Goal: Understand process/instructions: Learn how to perform a task or action

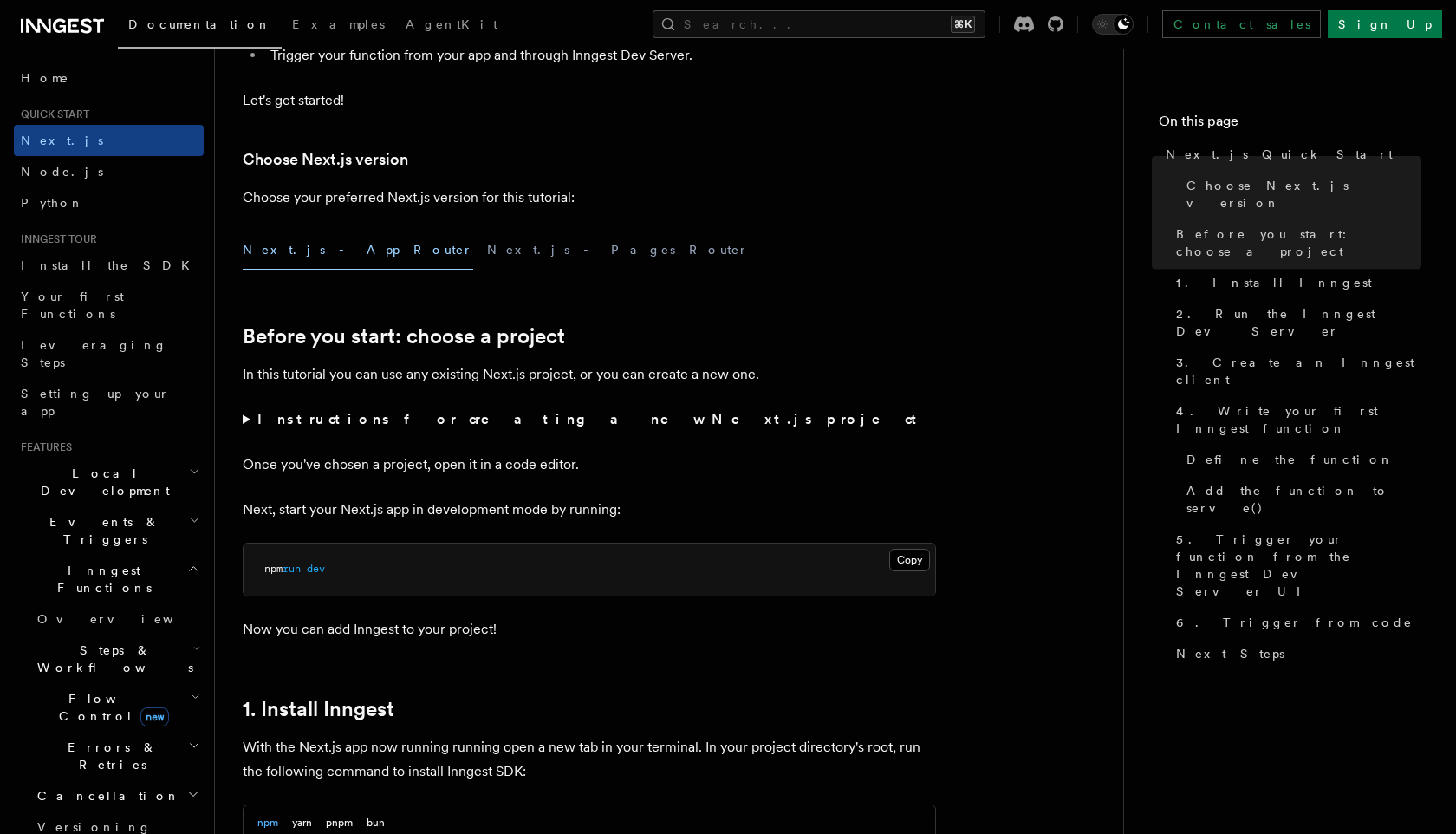
scroll to position [334, 0]
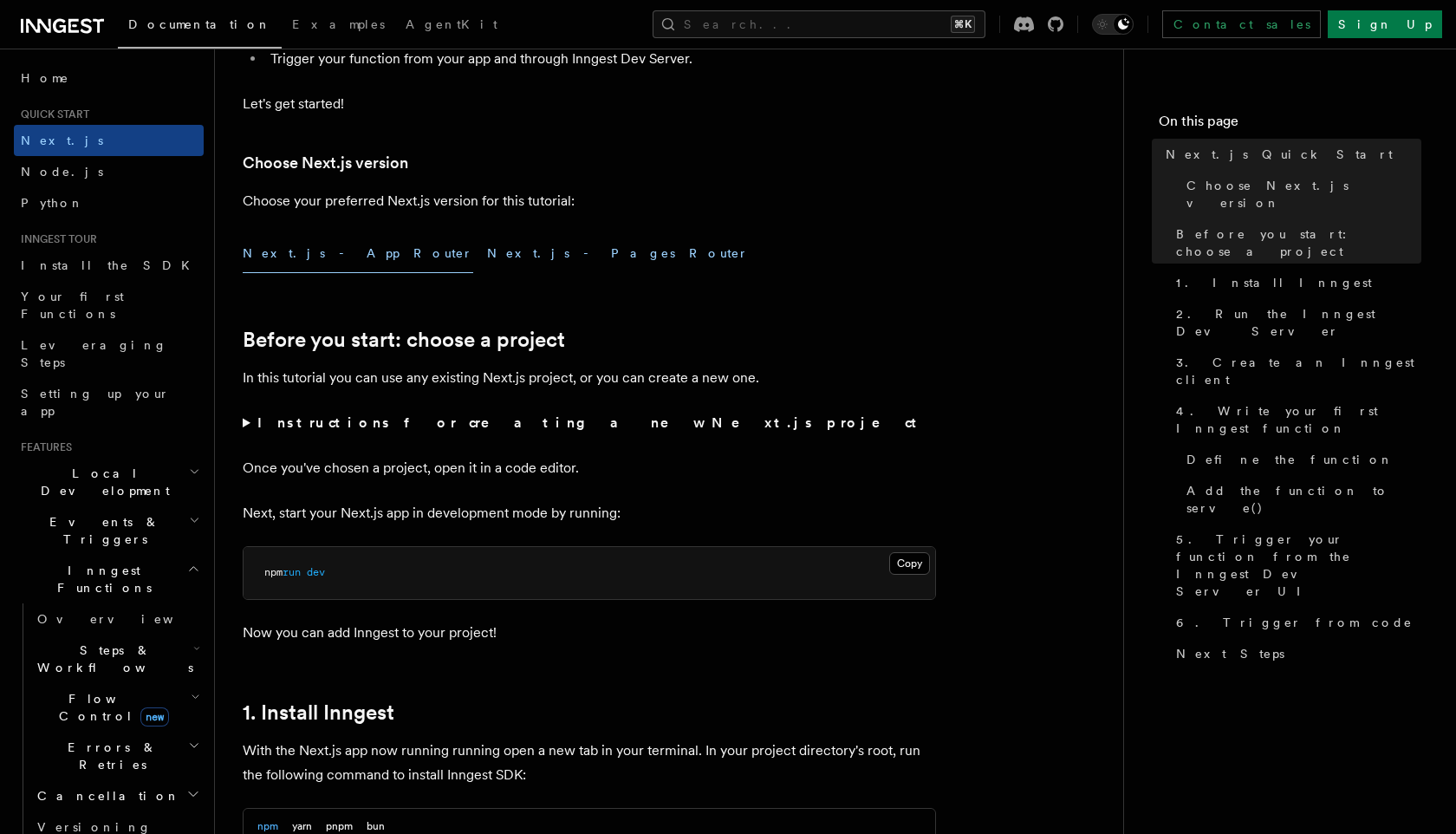
click at [487, 256] on button "Next.js - Pages Router" at bounding box center [618, 253] width 262 height 39
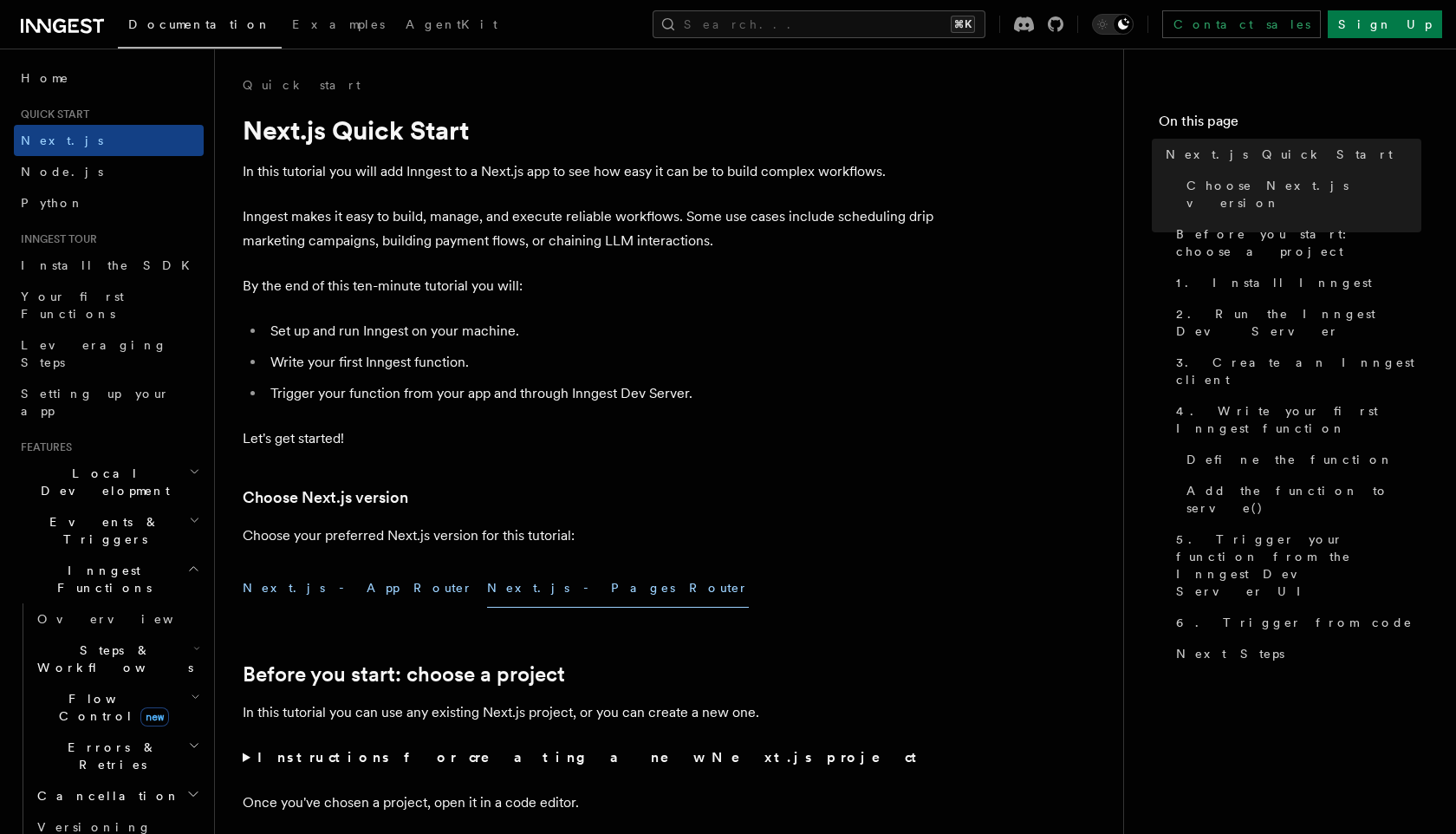
click at [319, 588] on button "Next.js - App Router" at bounding box center [358, 588] width 231 height 39
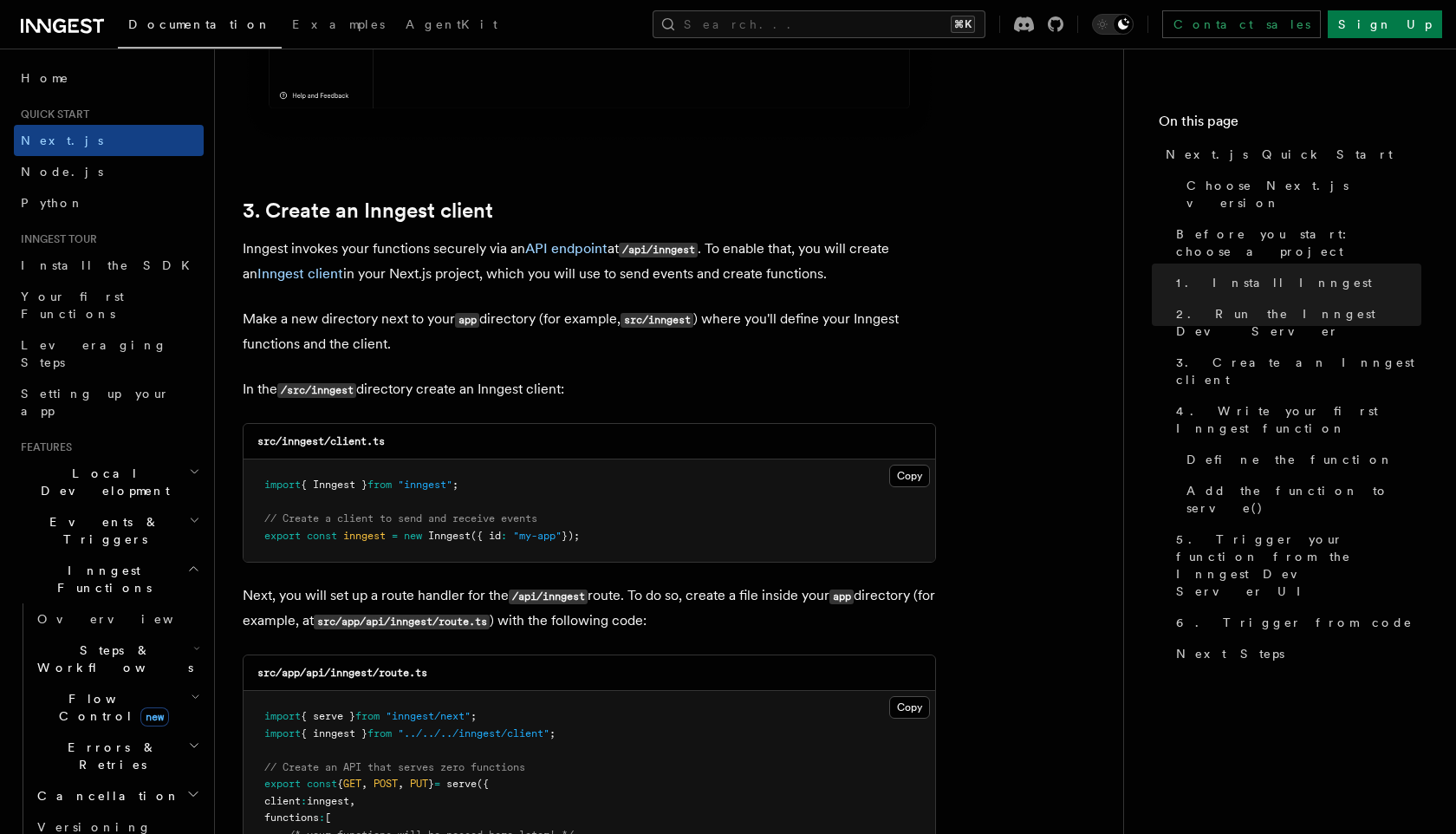
scroll to position [1920, 0]
click at [895, 481] on button "Copy Copied" at bounding box center [909, 475] width 41 height 23
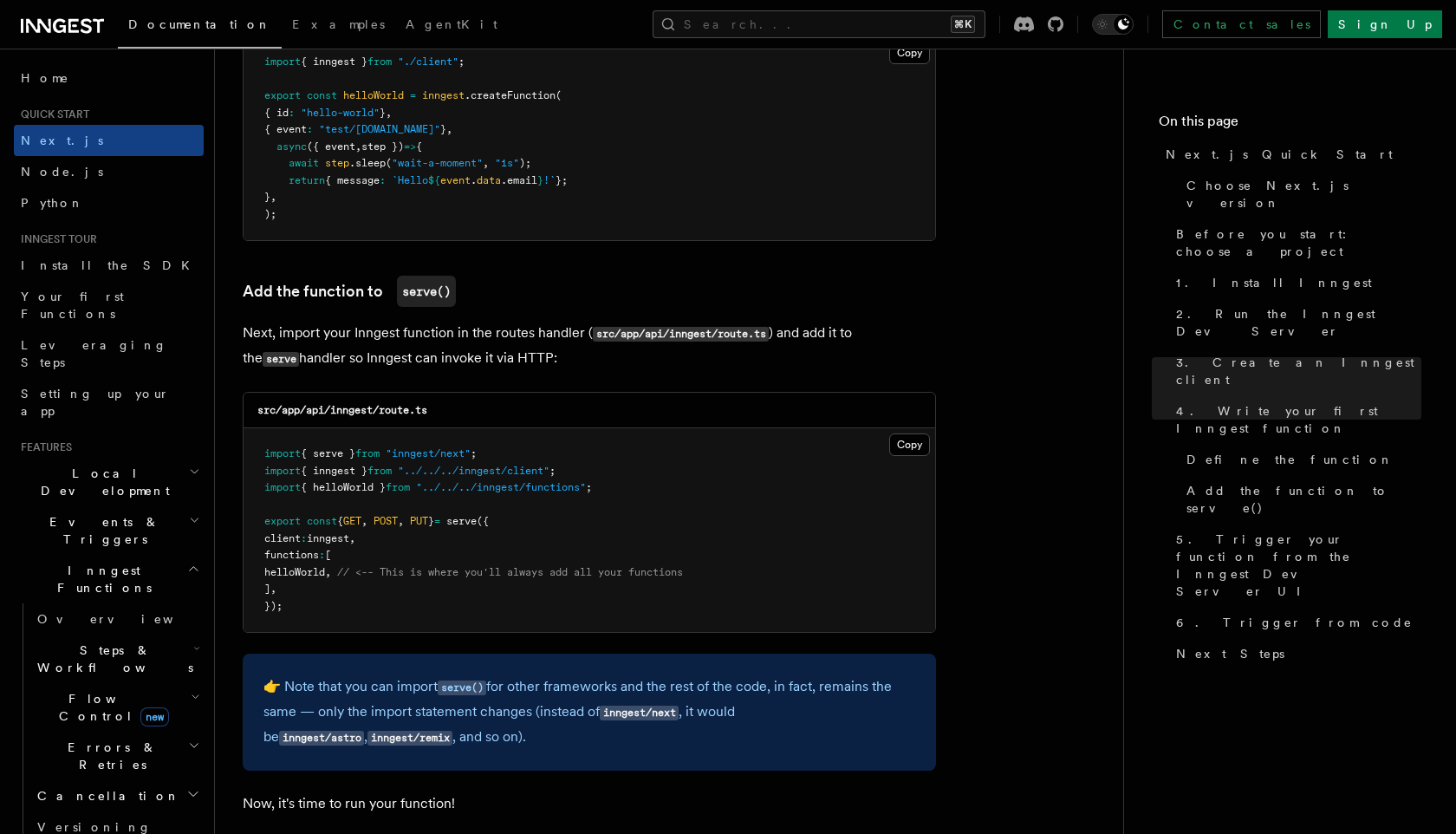
scroll to position [3219, 0]
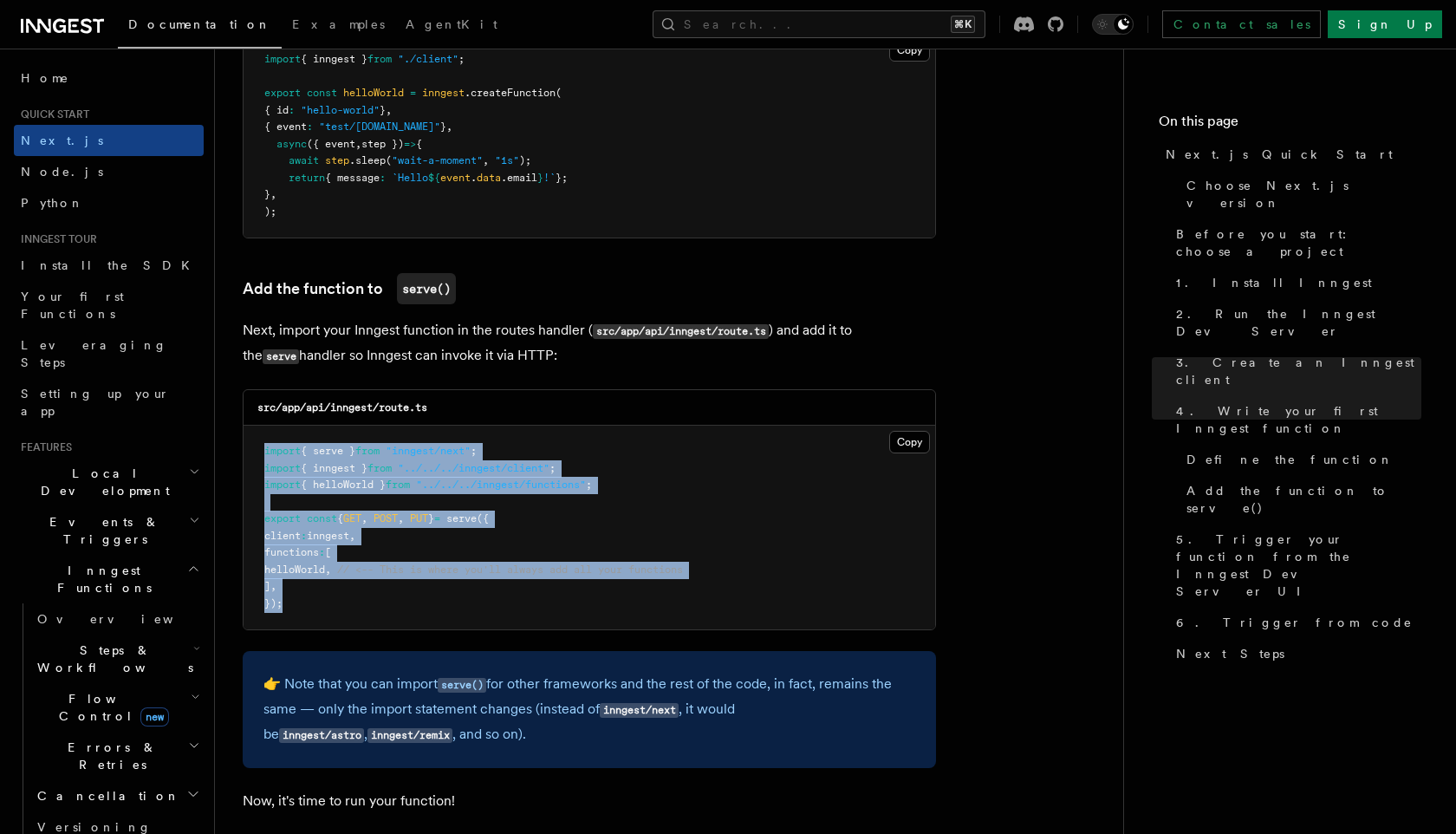
drag, startPoint x: 294, startPoint y: 609, endPoint x: 266, endPoint y: 461, distance: 150.6
click at [266, 461] on pre "import { serve } from "inngest/next" ; import { inngest } from "../../../innges…" at bounding box center [589, 528] width 692 height 204
copy code "import { serve } from "inngest/next" ; import { inngest } from "../../../innges…"
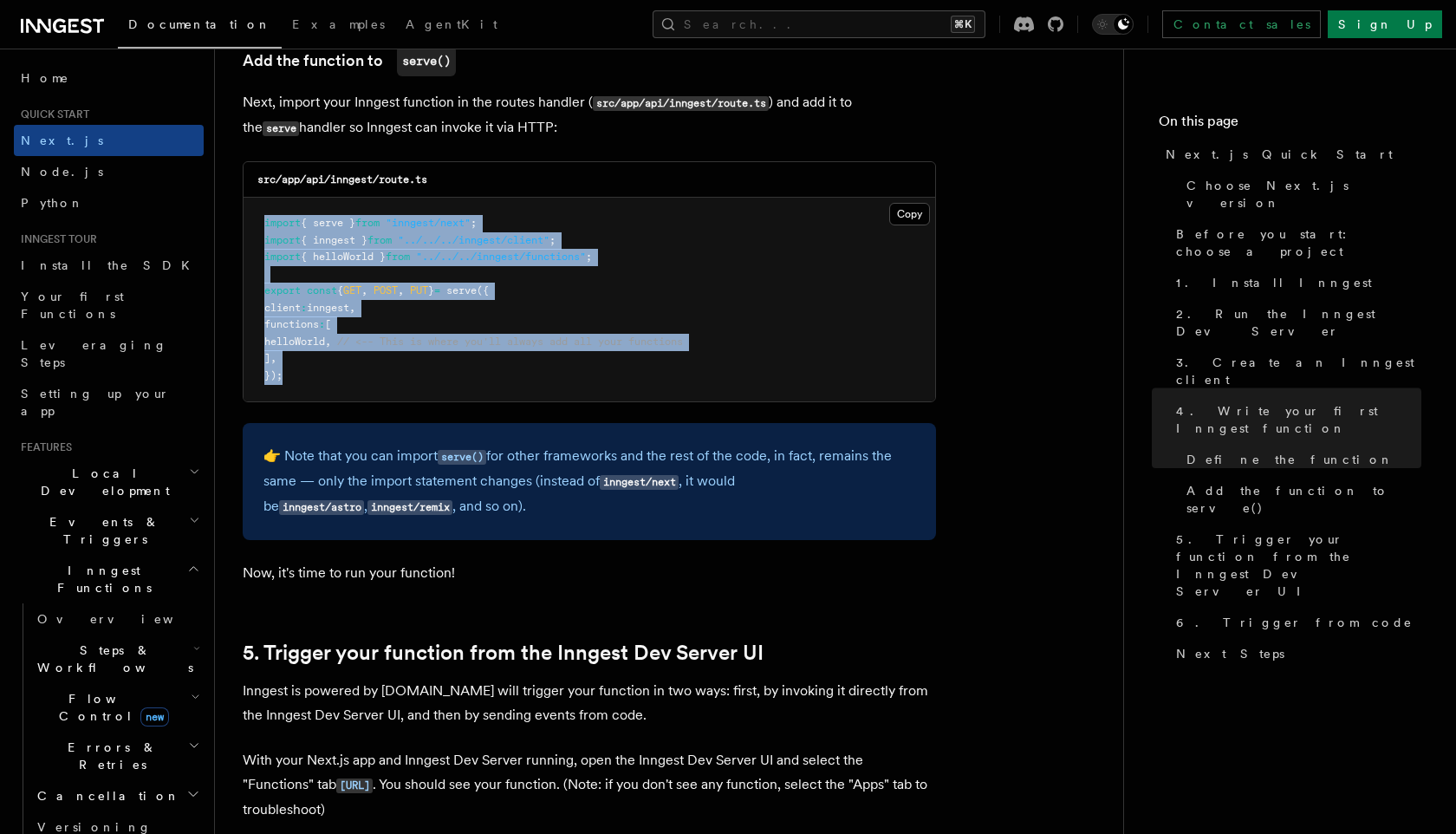
scroll to position [3323, 0]
